Goal: Task Accomplishment & Management: Use online tool/utility

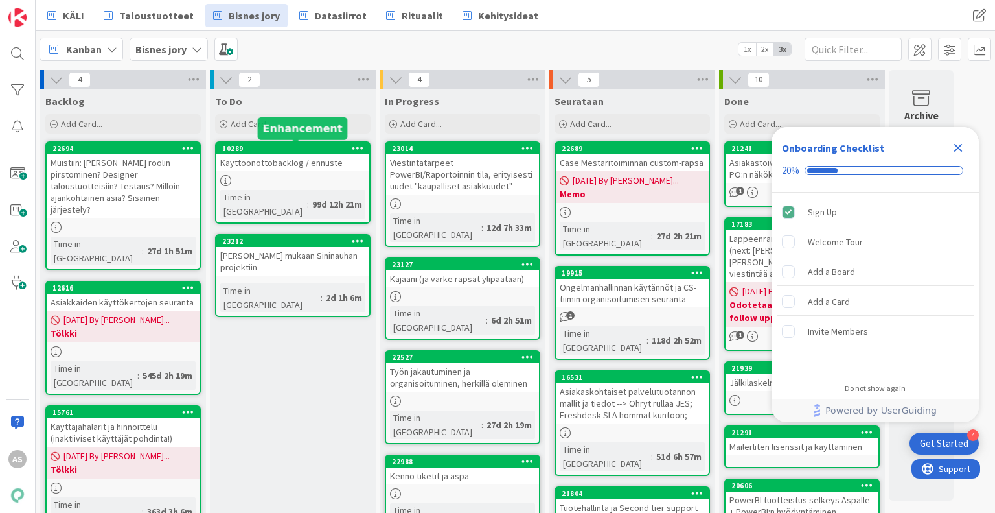
click at [307, 148] on div "10289" at bounding box center [295, 148] width 147 height 9
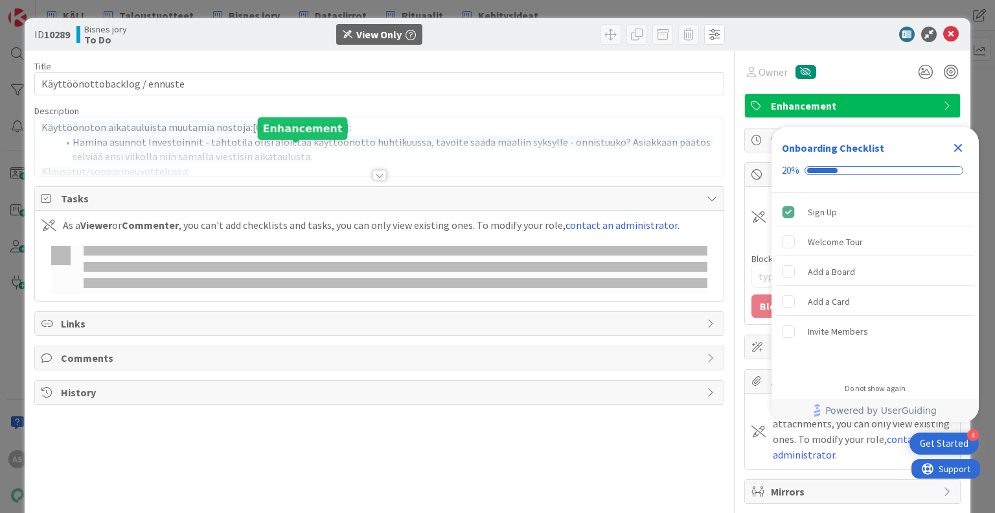
type textarea "x"
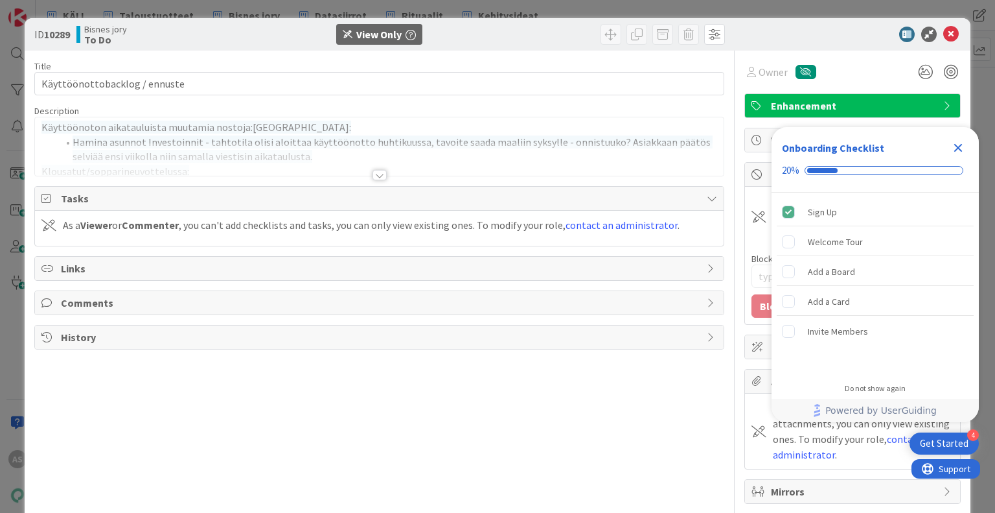
click at [373, 174] on div at bounding box center [380, 175] width 14 height 10
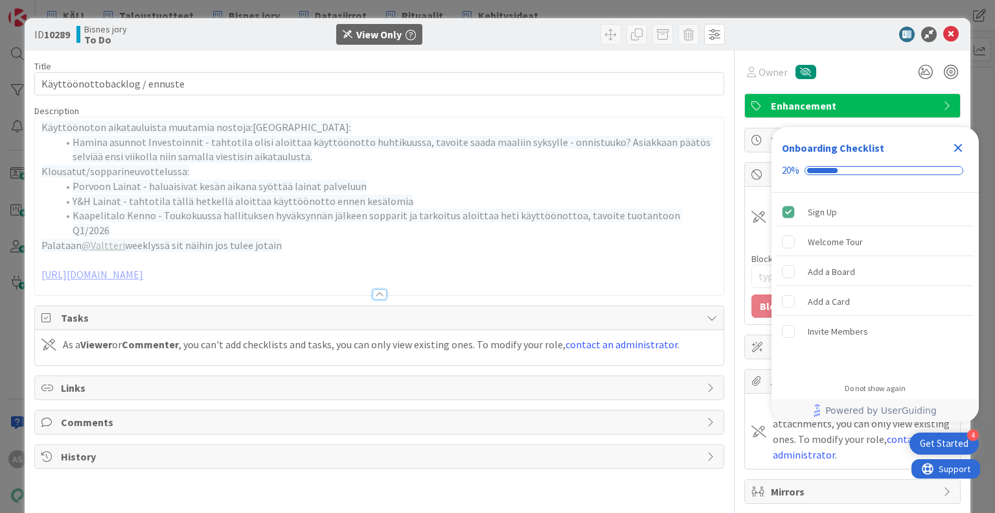
click at [960, 147] on icon "Close Checklist" at bounding box center [958, 148] width 8 height 8
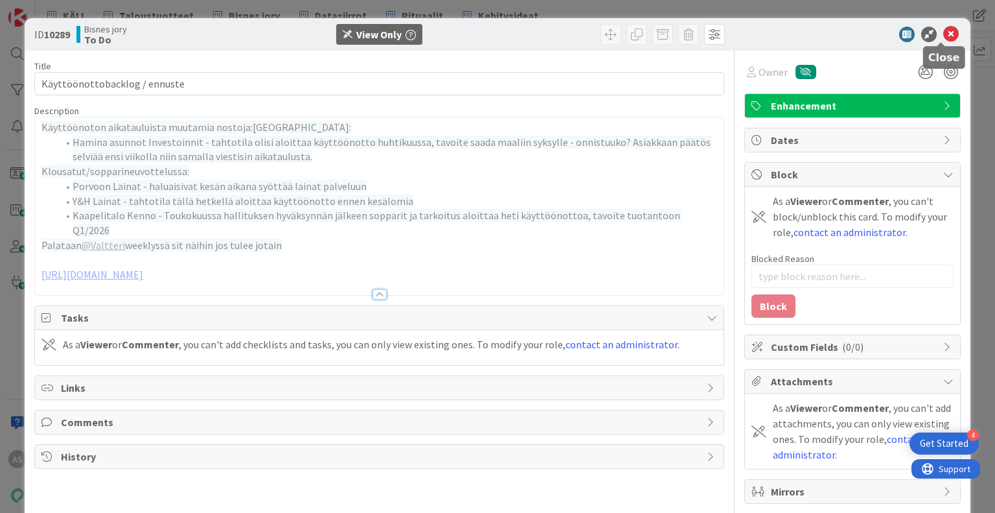
click at [943, 36] on icon at bounding box center [951, 35] width 16 height 16
